Goal: Transaction & Acquisition: Purchase product/service

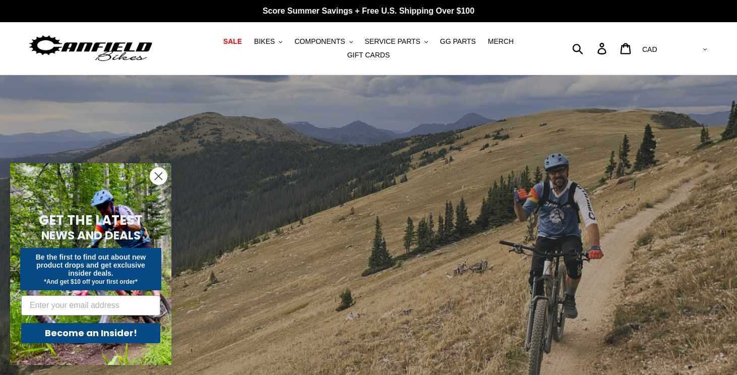
click at [160, 173] on circle "Close dialog" at bounding box center [158, 176] width 17 height 17
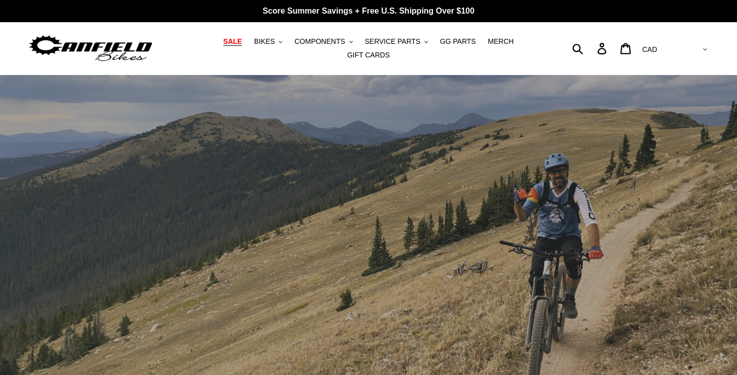
click at [236, 42] on span "SALE" at bounding box center [232, 41] width 19 height 9
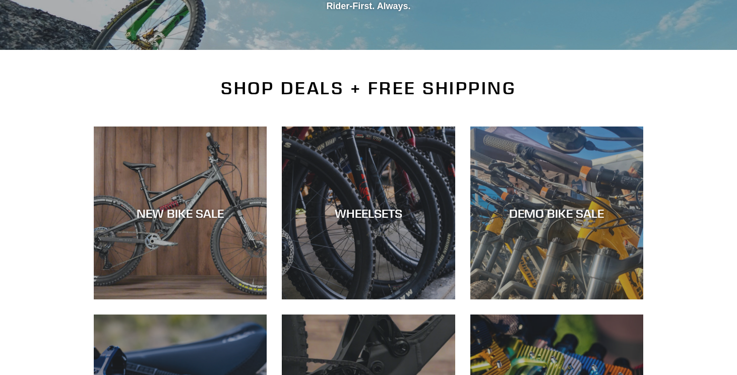
scroll to position [194, 0]
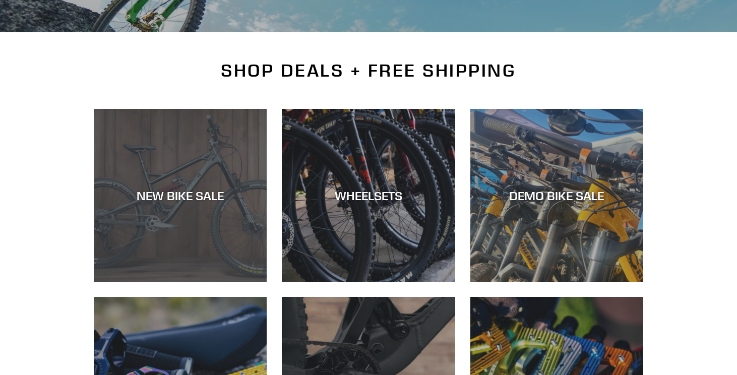
click at [179, 282] on div "NEW BIKE SALE" at bounding box center [180, 282] width 173 height 0
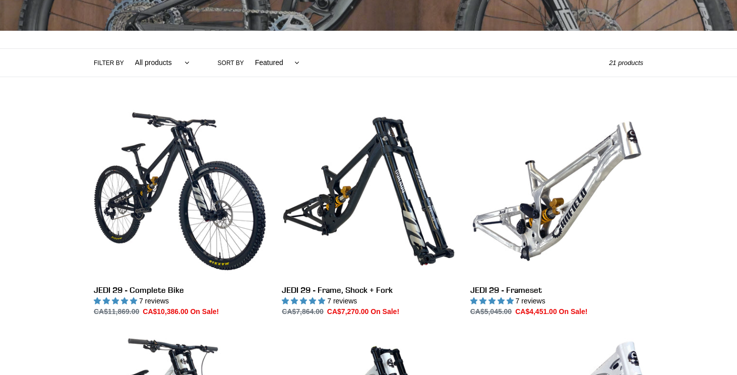
scroll to position [194, 0]
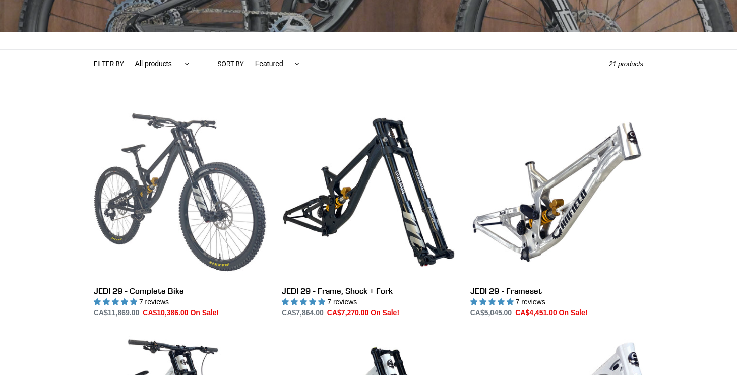
click at [171, 191] on link "JEDI 29 - Complete Bike" at bounding box center [180, 212] width 173 height 212
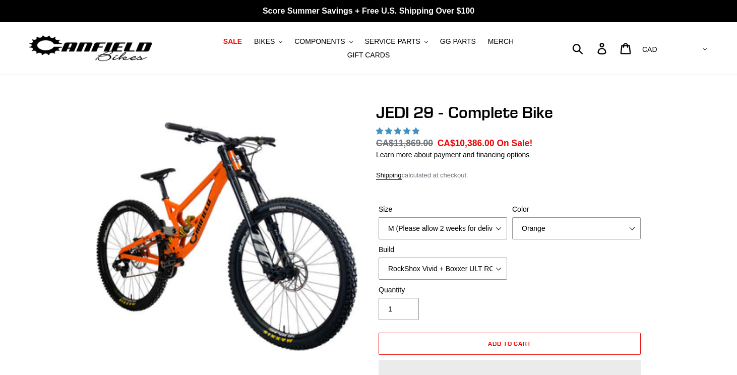
select select "highest-rating"
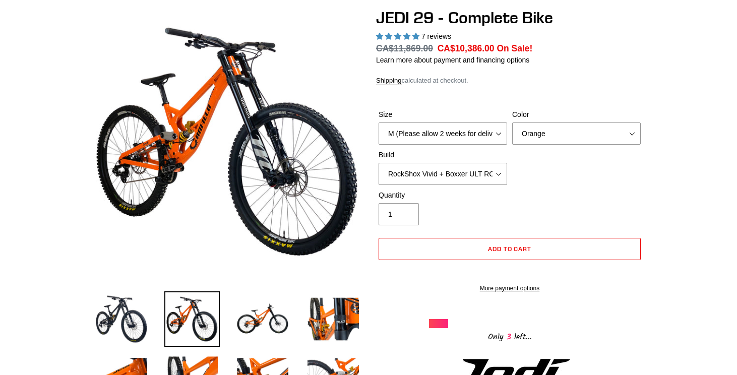
scroll to position [121, 0]
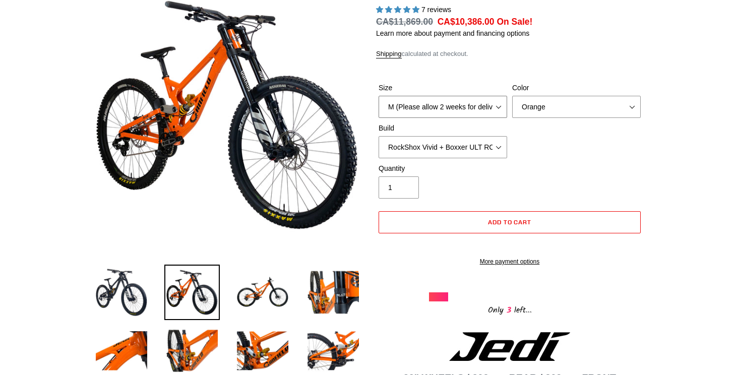
click at [495, 106] on select "M (Please allow 2 weeks for delivery) L (Please allow 2 weeks for delivery) XL …" at bounding box center [442, 107] width 128 height 22
select select "L (Please allow 2 weeks for delivery)"
click at [378, 96] on select "M (Please allow 2 weeks for delivery) L (Please allow 2 weeks for delivery) XL …" at bounding box center [442, 107] width 128 height 22
click at [632, 106] on select "Orange Stealth Black Raw" at bounding box center [576, 107] width 128 height 22
select select "Raw"
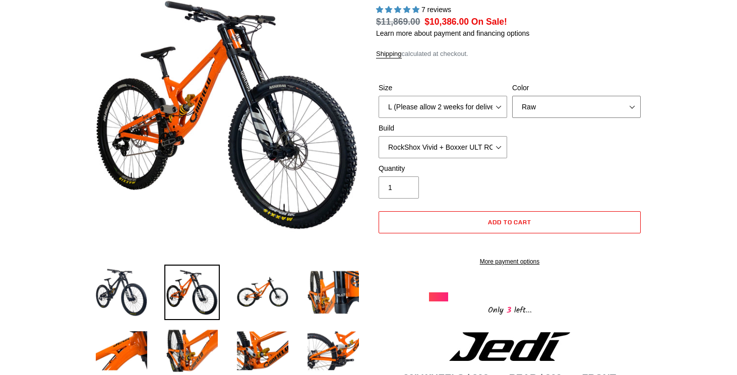
click at [512, 96] on select "Orange Stealth Black Raw" at bounding box center [576, 107] width 128 height 22
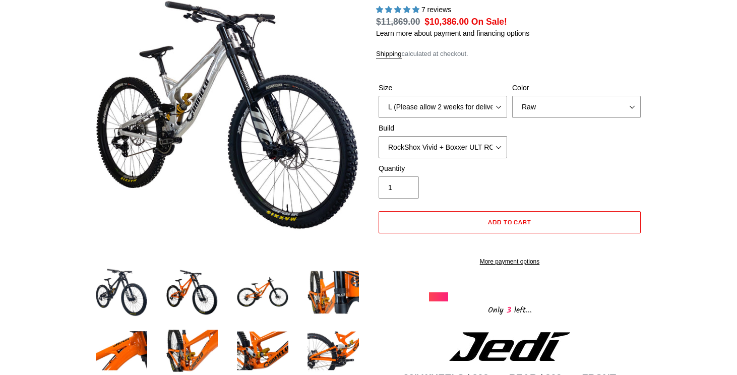
click at [491, 148] on select "RockShox Vivid + Boxxer ULT RC2 C3 200 + SRAM XO RockShox Vivid + Boxxer ULT RC…" at bounding box center [442, 147] width 128 height 22
select select "Fox DHX2 + Fox 40 Float Grip 2 203 + Shimano"
click at [378, 136] on select "RockShox Vivid + Boxxer ULT RC2 C3 200 + SRAM XO RockShox Vivid + Boxxer ULT RC…" at bounding box center [442, 147] width 128 height 22
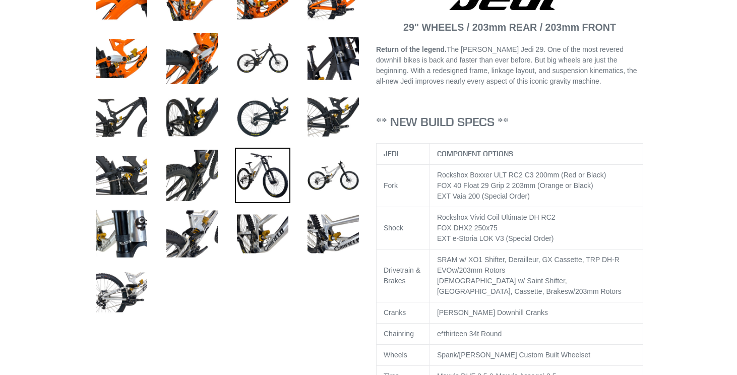
scroll to position [475, 0]
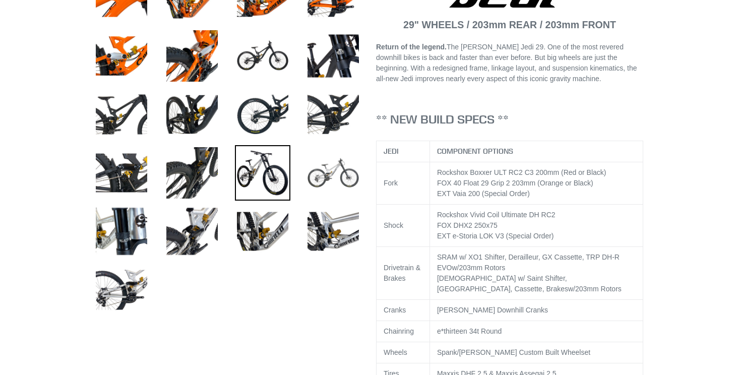
click at [328, 169] on img at bounding box center [332, 172] width 55 height 55
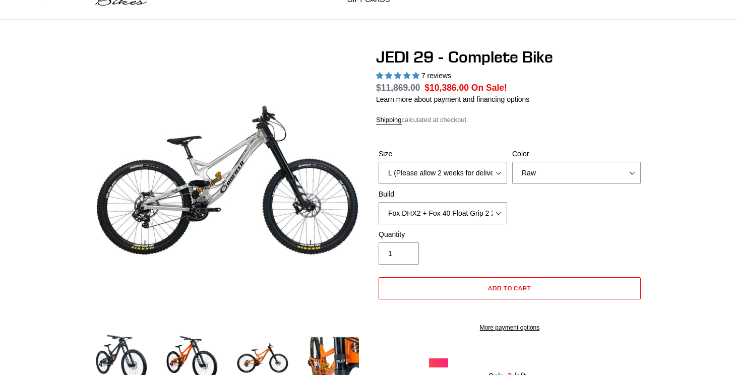
scroll to position [0, 0]
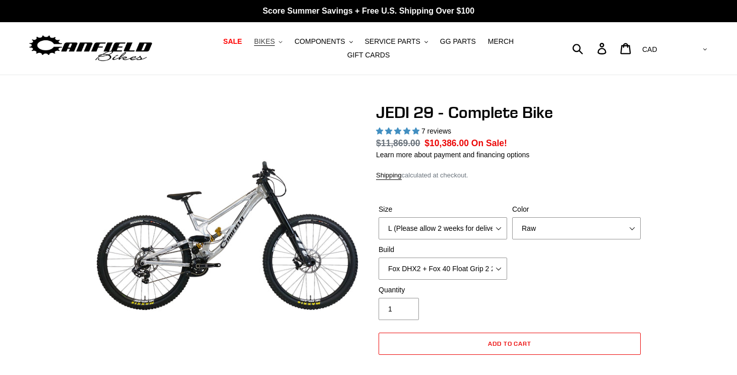
click at [278, 42] on button "BIKES .cls-1{fill:#231f20}" at bounding box center [268, 42] width 38 height 14
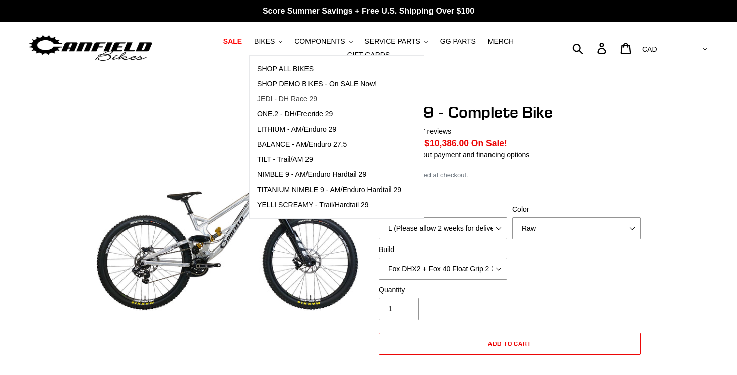
click at [291, 97] on span "JEDI - DH Race 29" at bounding box center [287, 99] width 60 height 9
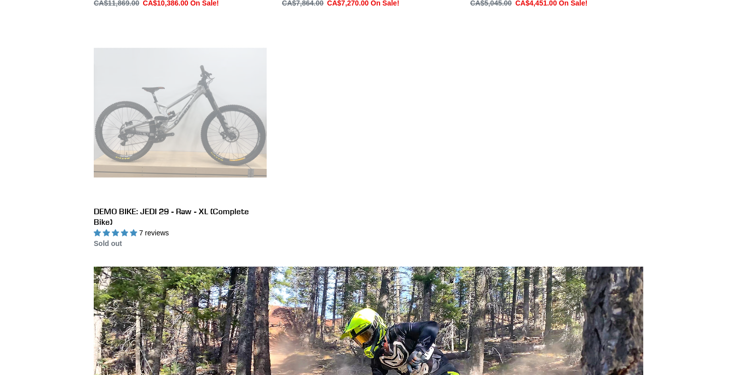
scroll to position [335, 0]
